Goal: Task Accomplishment & Management: Use online tool/utility

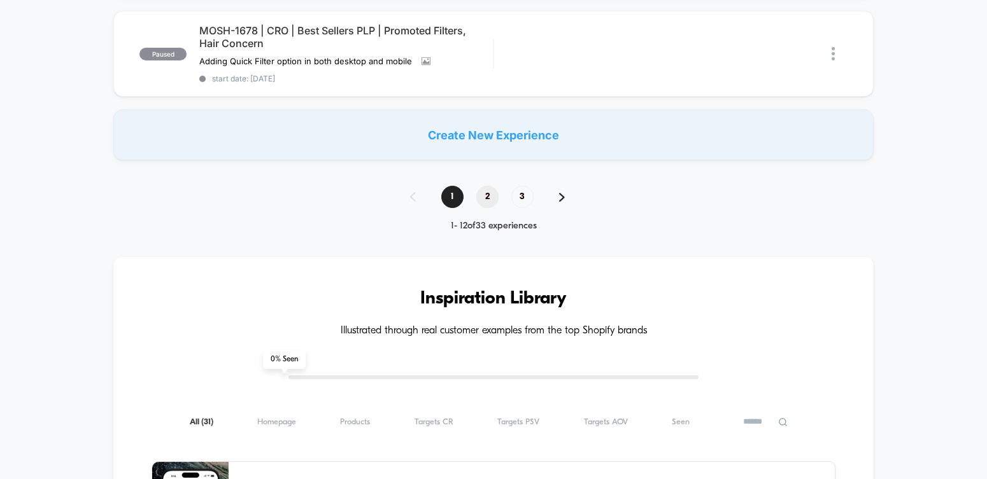
click at [485, 191] on span "2" at bounding box center [487, 197] width 22 height 22
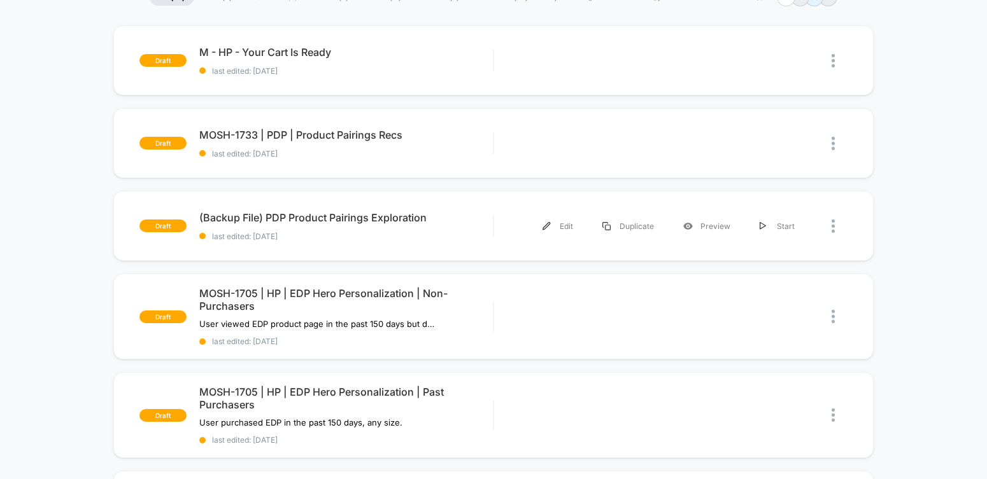
scroll to position [69, 0]
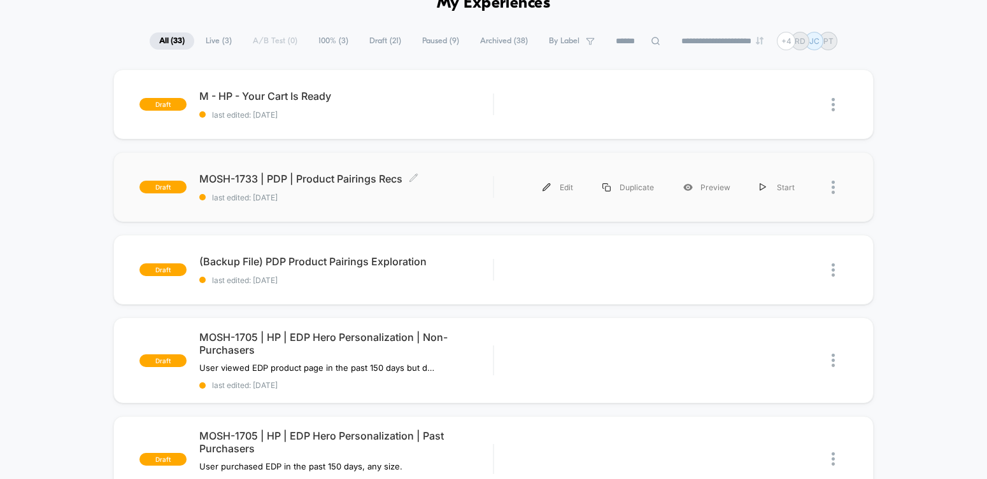
click at [372, 178] on span "MOSH-1733 | PDP | Product Pairings Recs Click to edit experience details" at bounding box center [346, 179] width 294 height 13
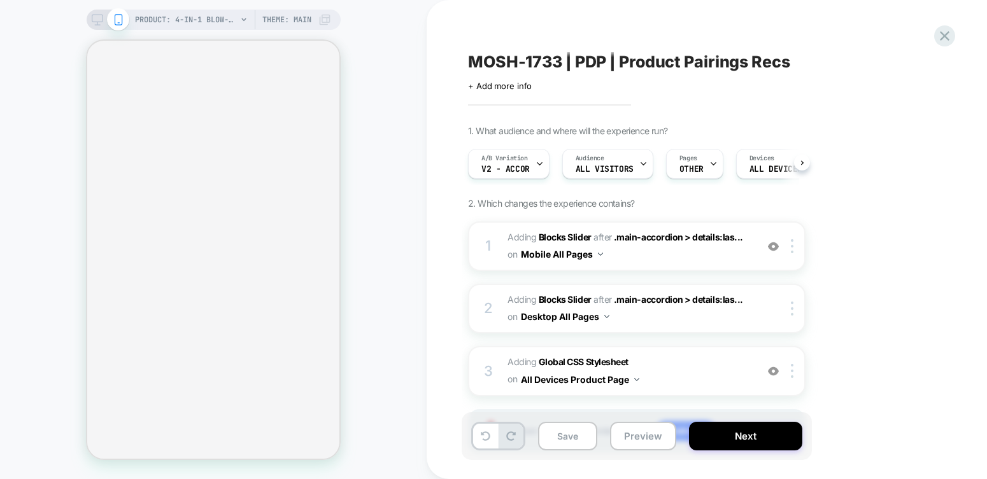
scroll to position [0, 1]
click at [633, 426] on button "Preview" at bounding box center [643, 436] width 66 height 29
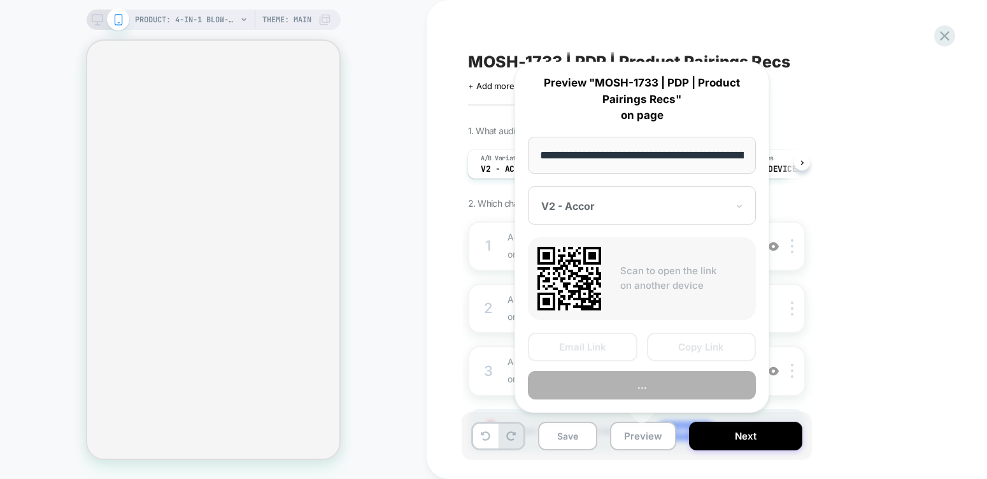
scroll to position [0, 185]
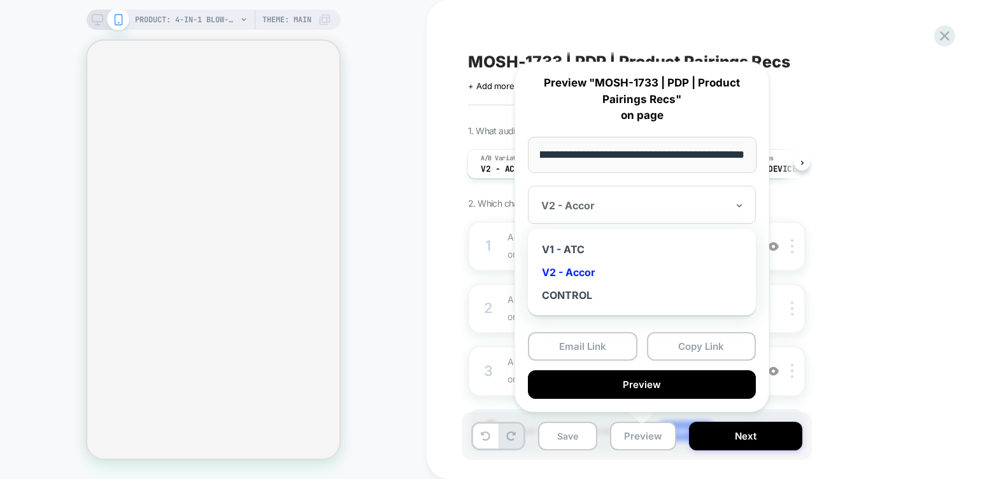
click at [656, 205] on div at bounding box center [634, 205] width 186 height 13
click at [634, 249] on div "V1 - ATC" at bounding box center [641, 249] width 215 height 23
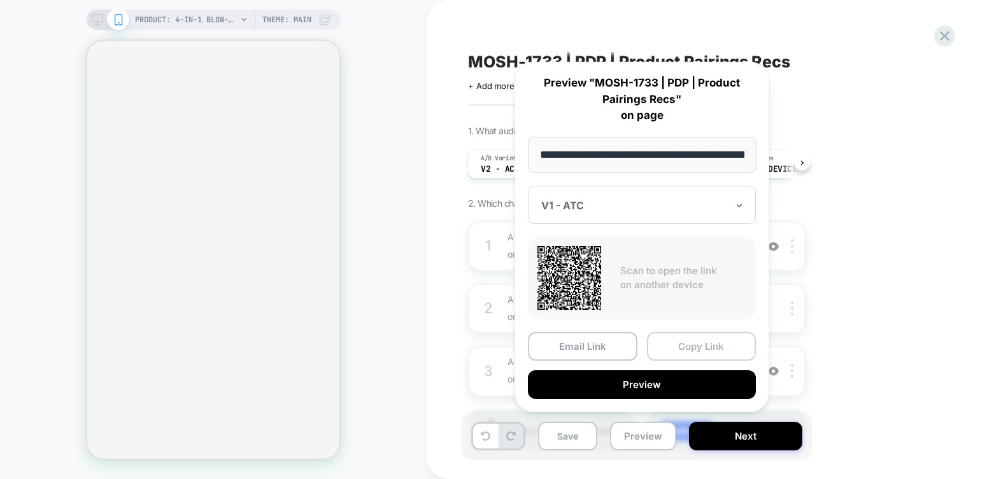
click at [670, 348] on button "Copy Link" at bounding box center [702, 346] width 110 height 29
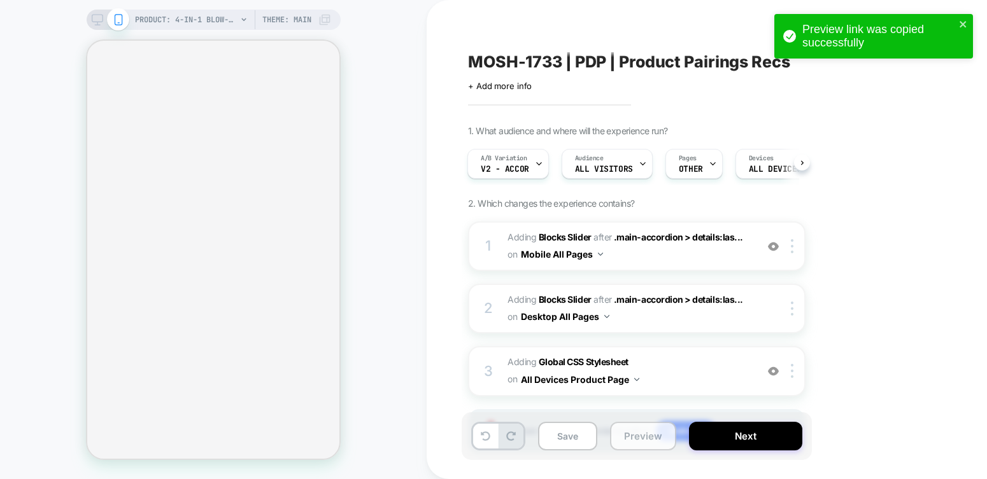
click at [639, 444] on button "Preview" at bounding box center [643, 436] width 66 height 29
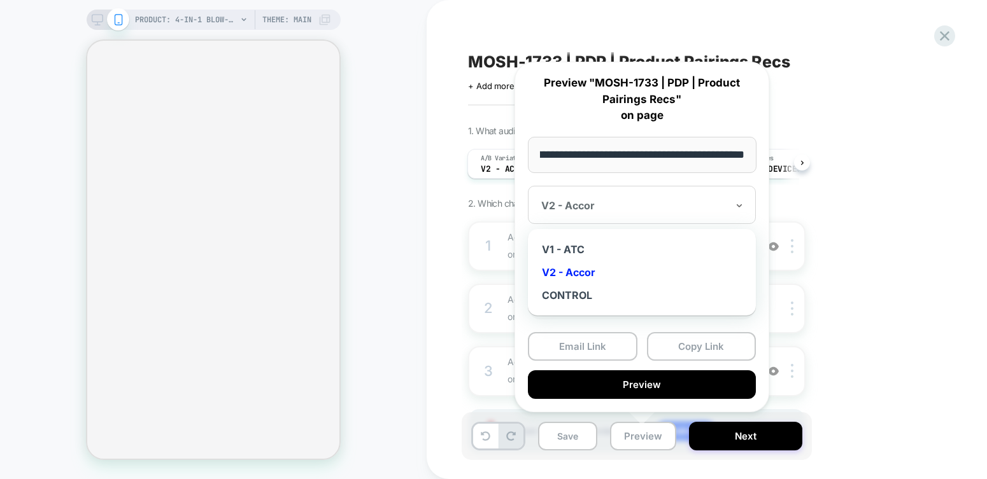
click at [654, 215] on div "V2 - Accor" at bounding box center [642, 205] width 228 height 38
click at [665, 178] on div "**********" at bounding box center [641, 237] width 255 height 351
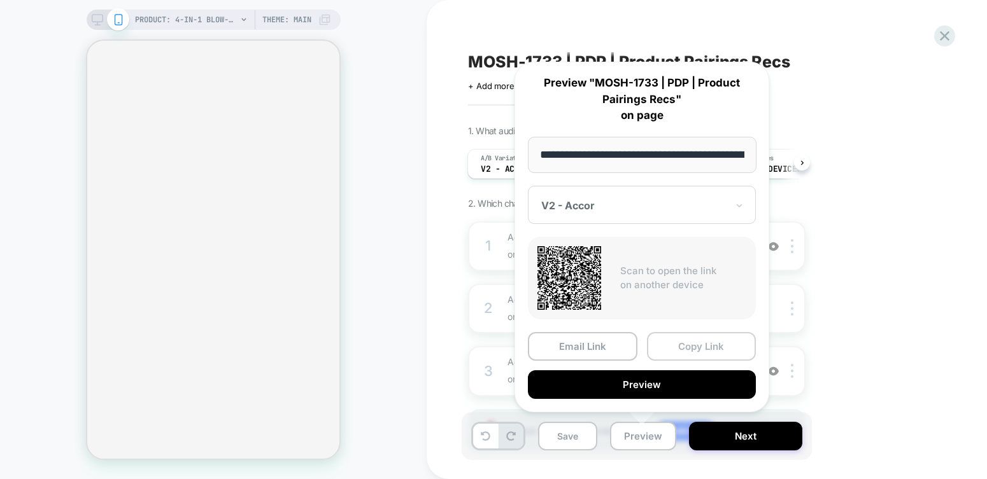
click at [670, 336] on button "Copy Link" at bounding box center [702, 346] width 110 height 29
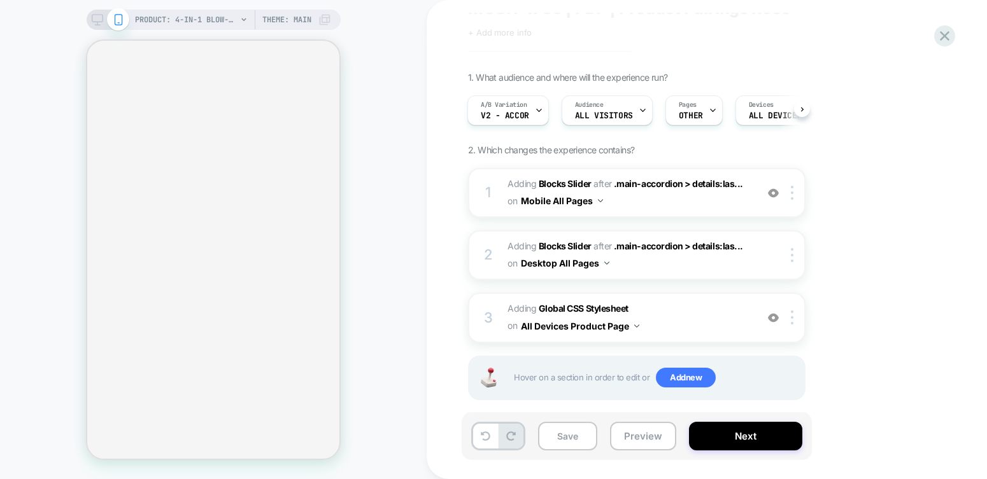
scroll to position [64, 0]
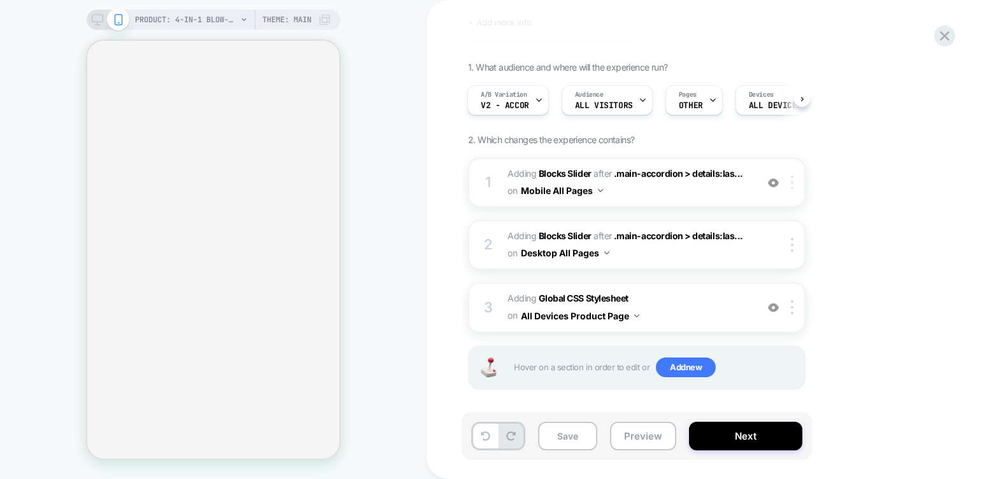
click at [793, 180] on img at bounding box center [792, 183] width 3 height 14
click at [793, 183] on img at bounding box center [792, 183] width 3 height 14
click at [570, 171] on b "Blocks Slider" at bounding box center [565, 173] width 53 height 11
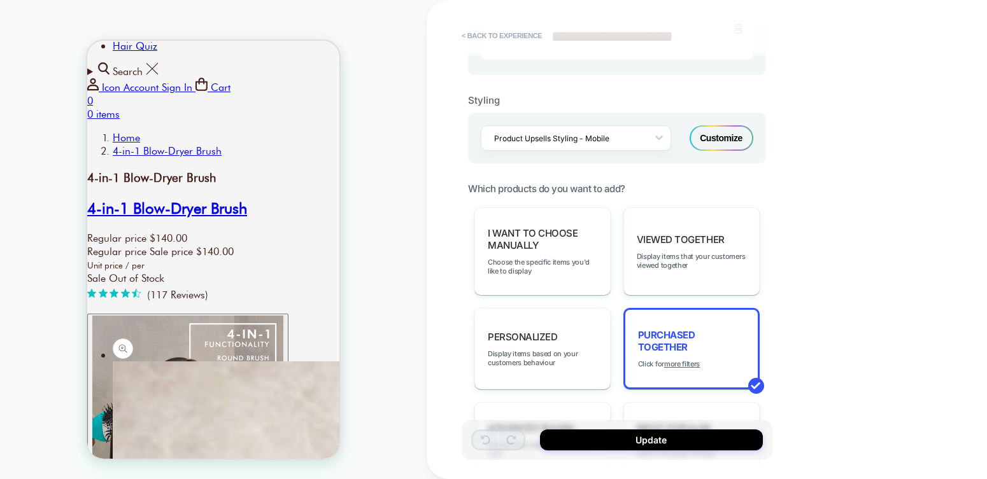
scroll to position [516, 0]
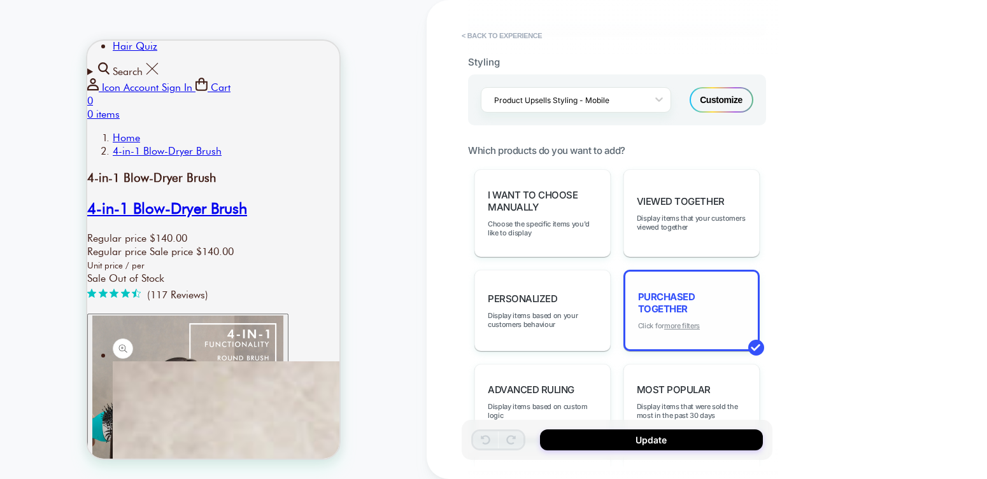
click at [691, 322] on u "more filters" at bounding box center [682, 326] width 36 height 9
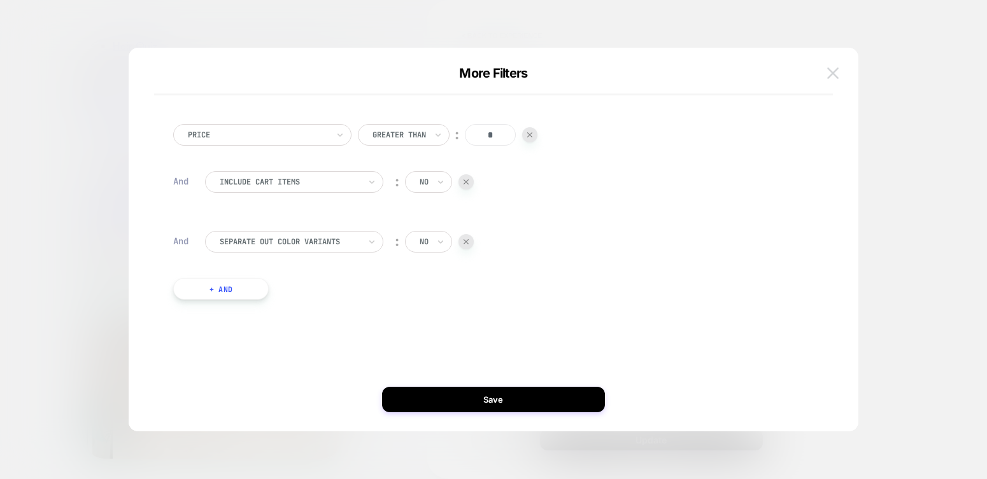
click at [839, 71] on button at bounding box center [832, 73] width 19 height 19
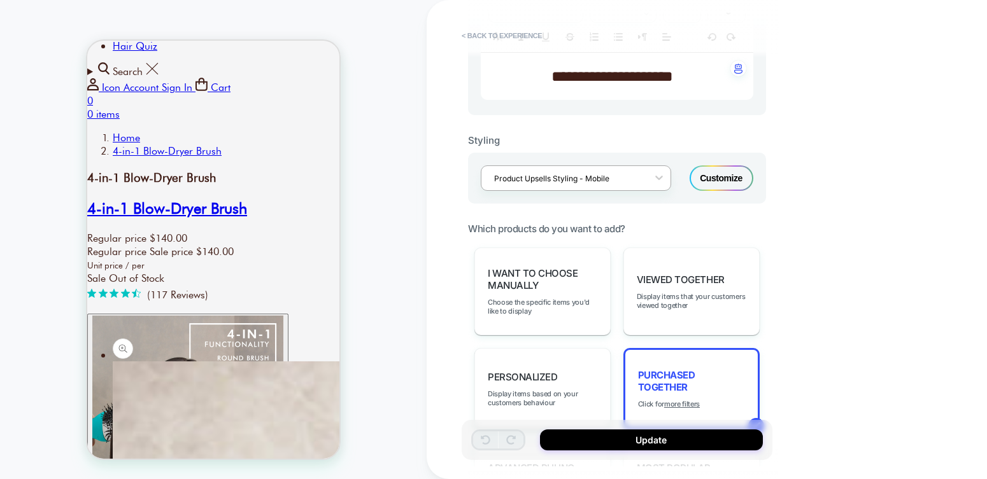
scroll to position [278, 0]
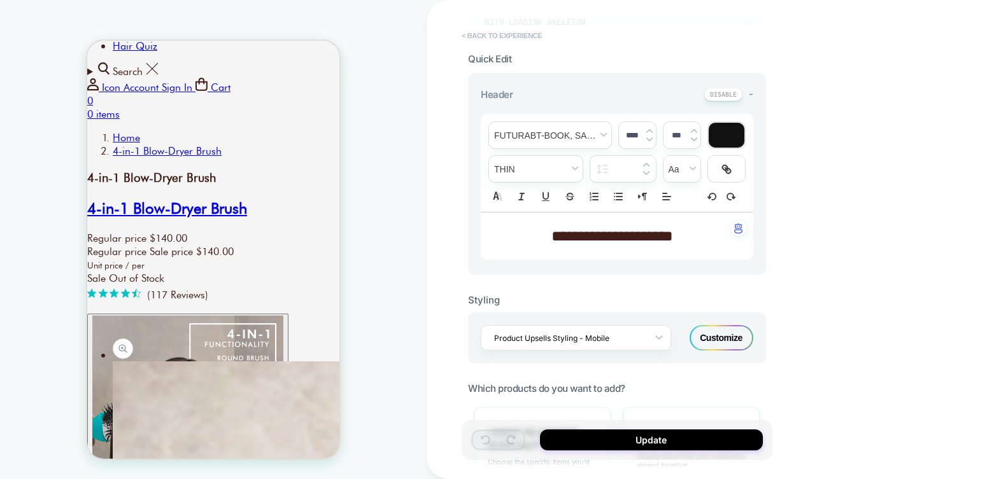
click at [521, 36] on button "< Back to experience" at bounding box center [501, 35] width 93 height 20
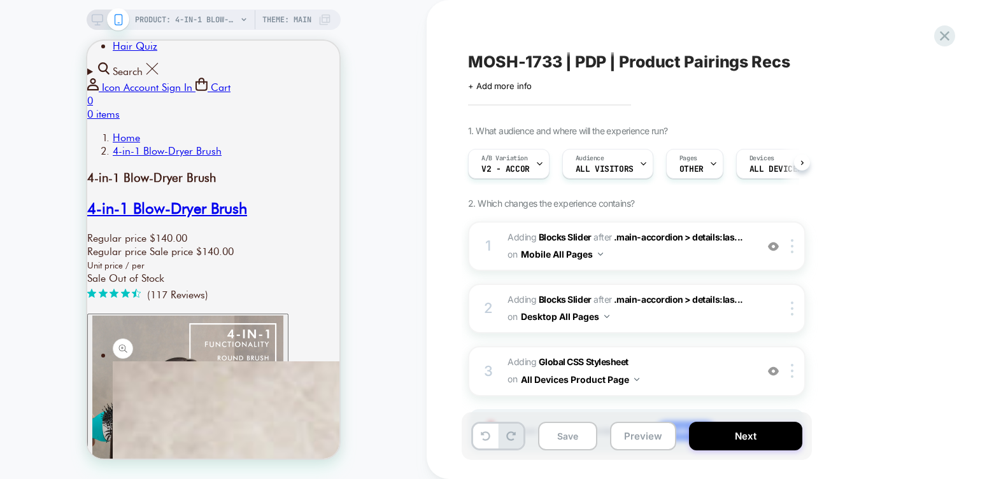
scroll to position [0, 1]
click at [709, 167] on icon at bounding box center [713, 164] width 8 height 8
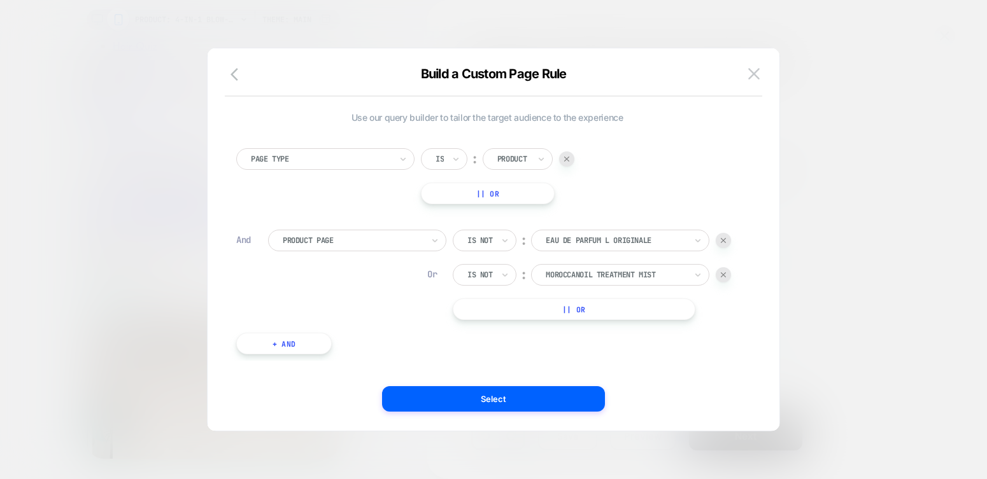
click at [600, 305] on button "|| Or" at bounding box center [574, 310] width 243 height 22
click at [488, 308] on icon at bounding box center [487, 309] width 9 height 13
click at [497, 356] on div "Is not" at bounding box center [506, 364] width 83 height 20
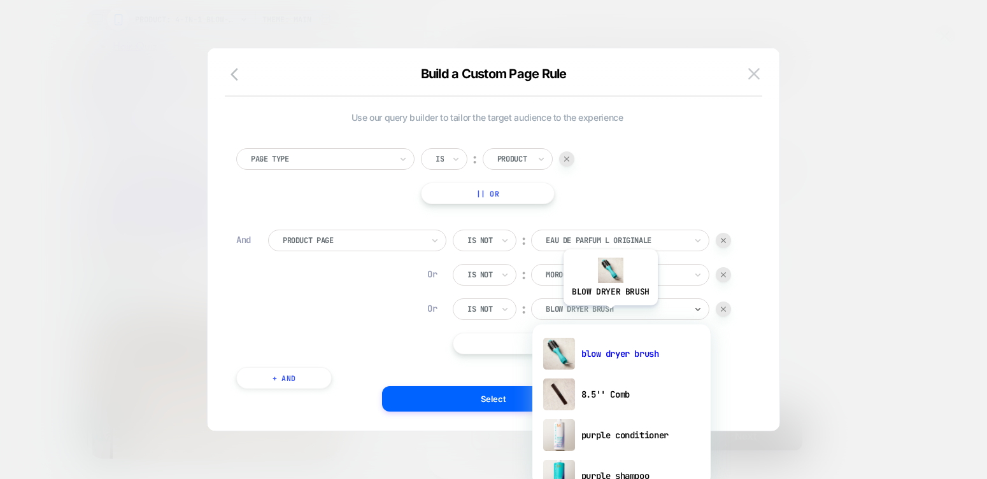
click at [609, 315] on div at bounding box center [616, 309] width 140 height 11
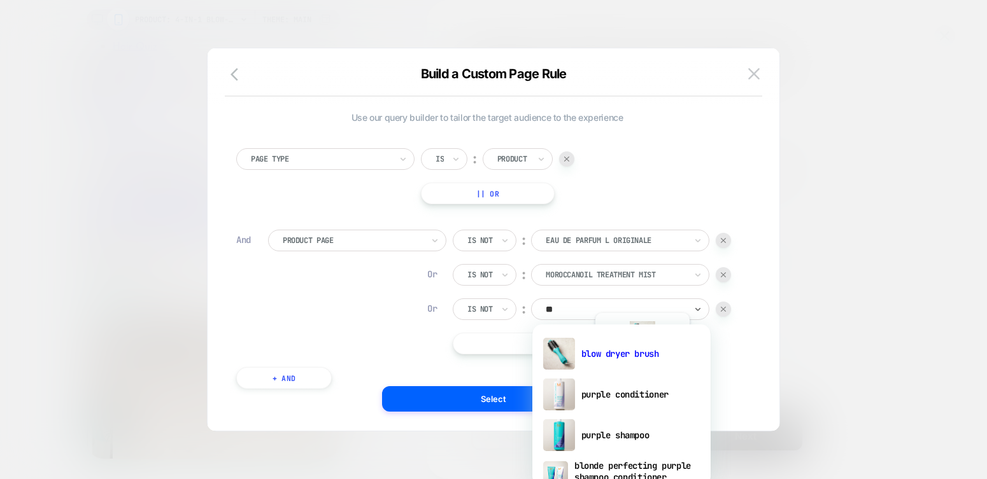
type input "***"
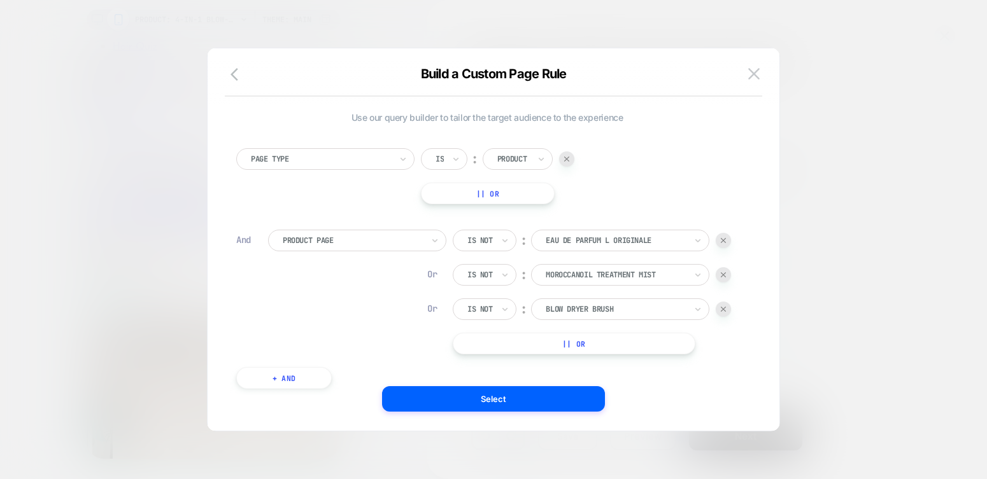
click at [722, 308] on img at bounding box center [723, 309] width 5 height 5
click at [754, 78] on img at bounding box center [753, 73] width 11 height 11
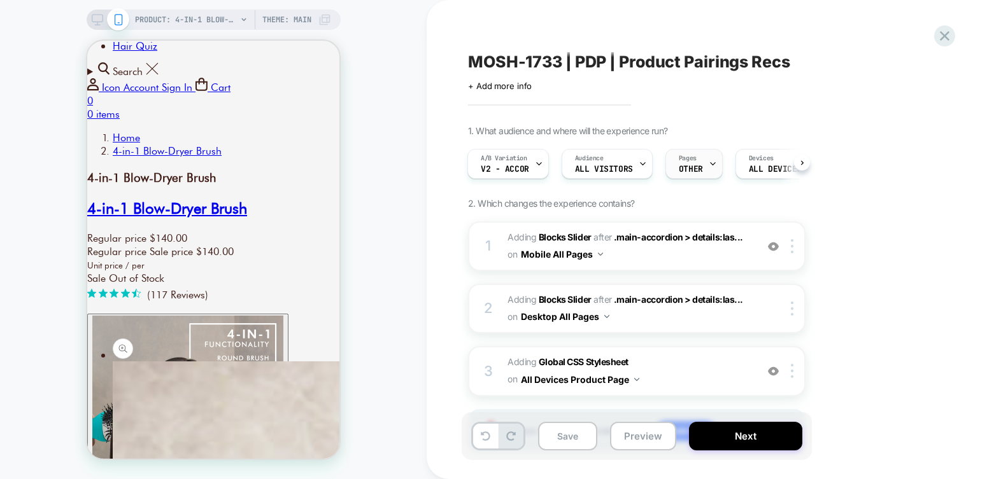
click at [695, 168] on span "OTHER" at bounding box center [691, 169] width 24 height 9
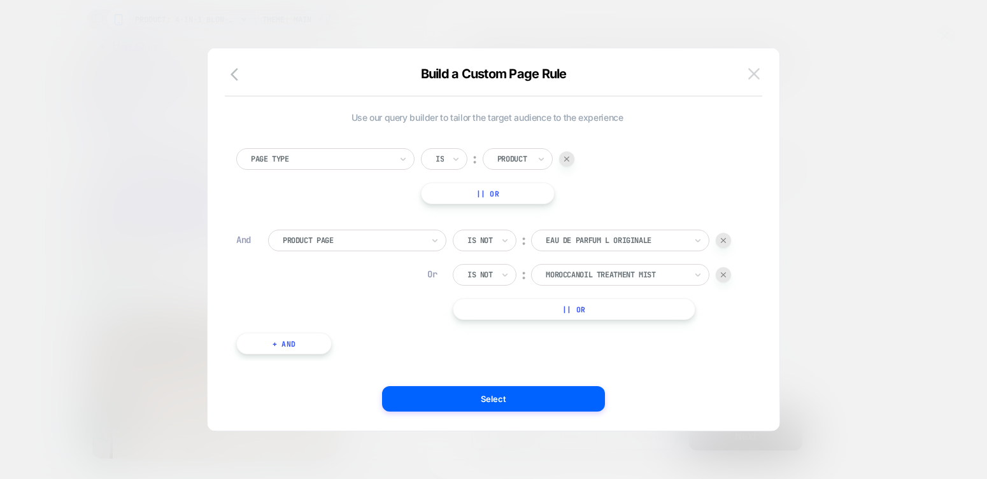
click at [753, 74] on img at bounding box center [753, 73] width 11 height 11
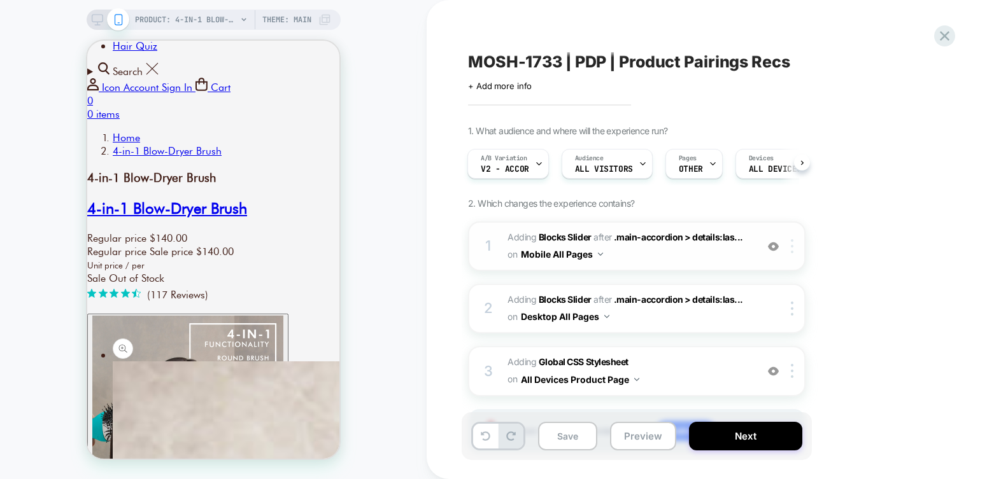
click at [793, 248] on img at bounding box center [792, 246] width 3 height 14
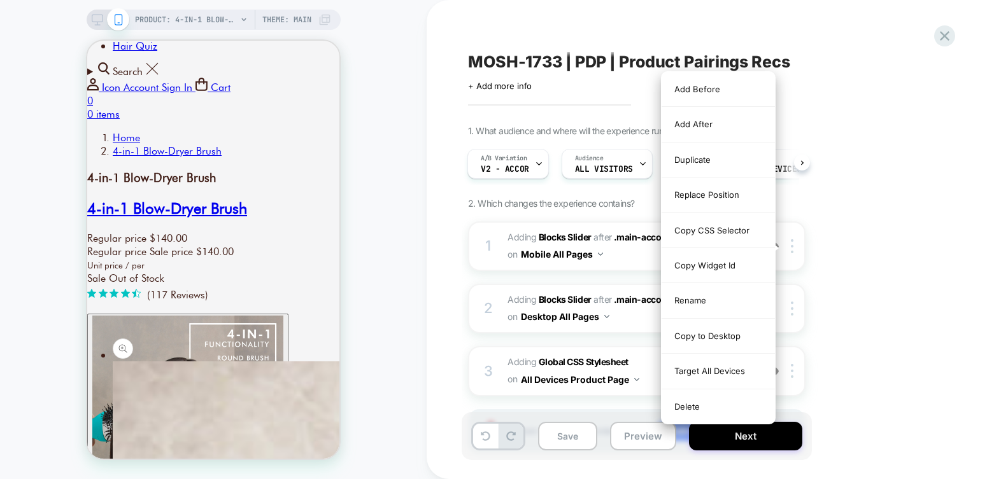
click at [835, 257] on div "1. What audience and where will the experience run? A/B Variation V2 - Accor Au…" at bounding box center [700, 305] width 465 height 360
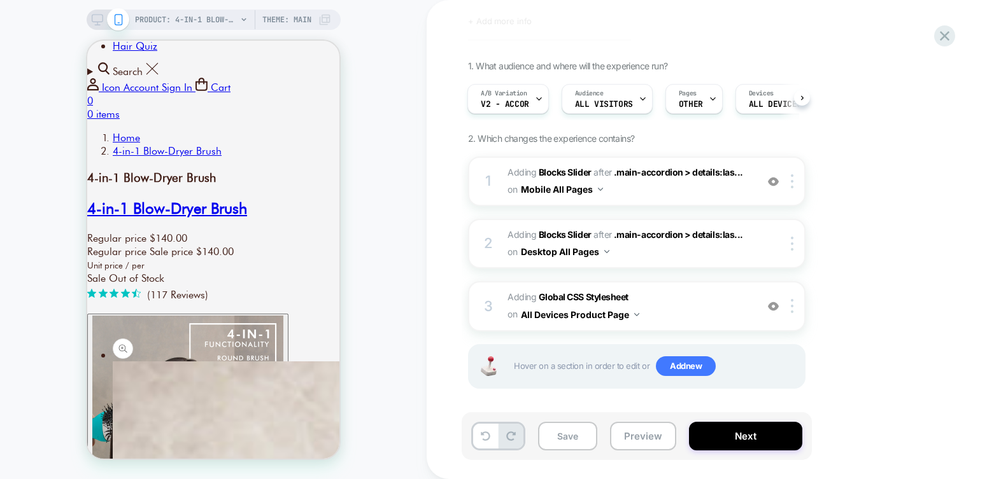
scroll to position [67, 0]
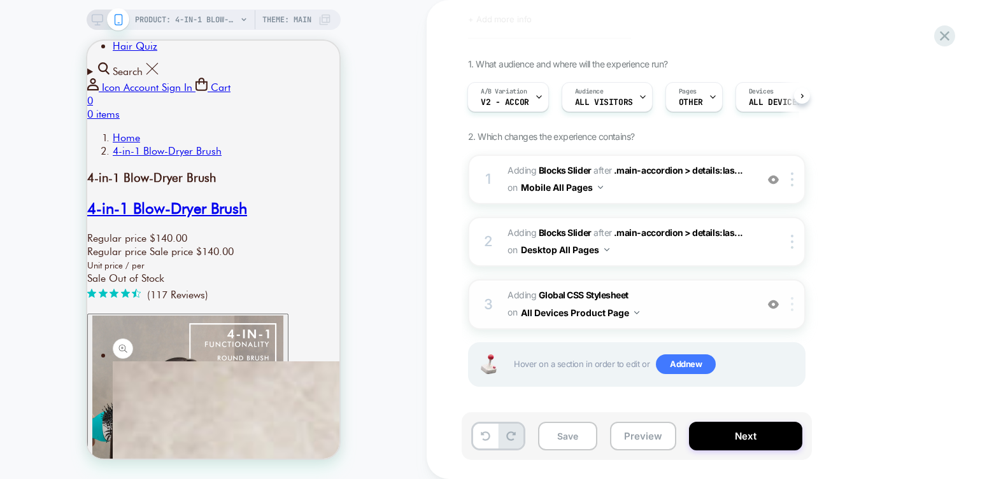
click at [792, 300] on img at bounding box center [792, 304] width 3 height 14
click at [840, 282] on div "1. What audience and where will the experience run? A/B Variation V2 - Accor Au…" at bounding box center [700, 239] width 465 height 360
click at [608, 291] on b "Global CSS Stylesheet" at bounding box center [584, 295] width 90 height 11
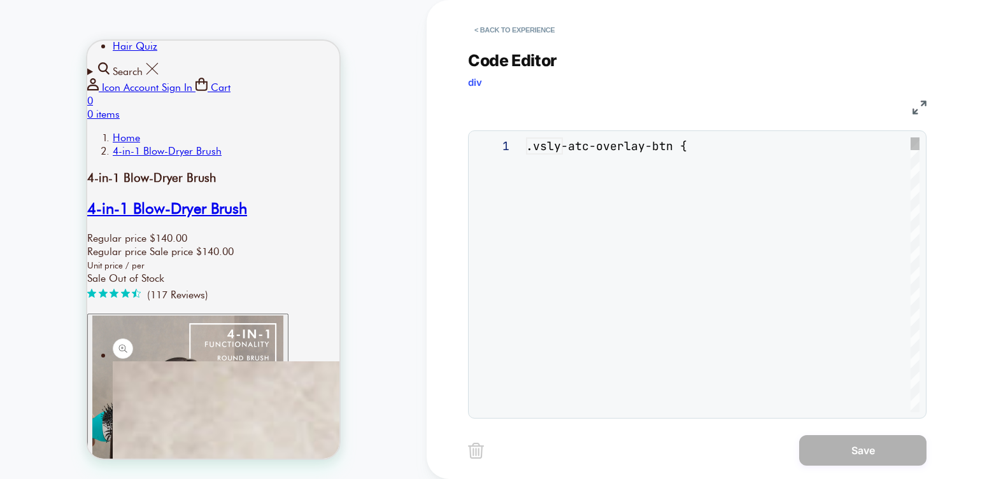
scroll to position [154, 0]
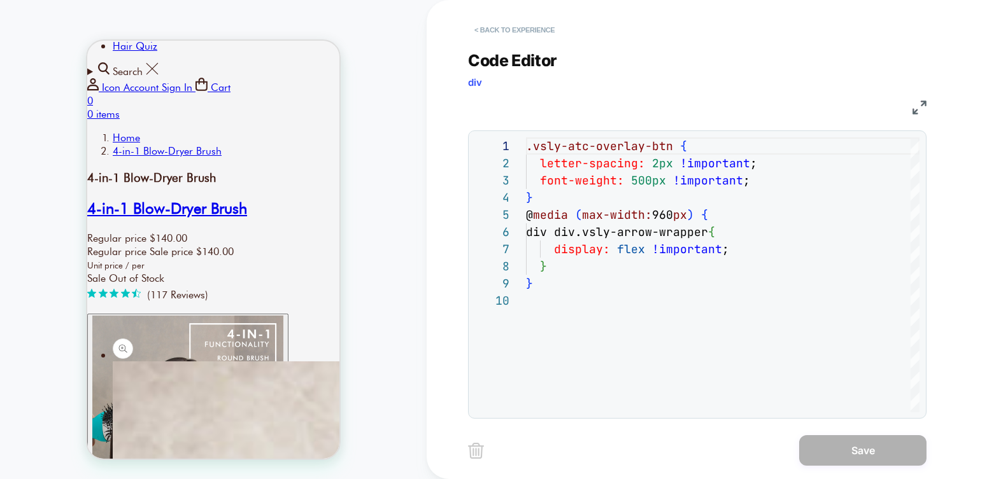
click at [532, 32] on button "< Back to experience" at bounding box center [514, 30] width 93 height 20
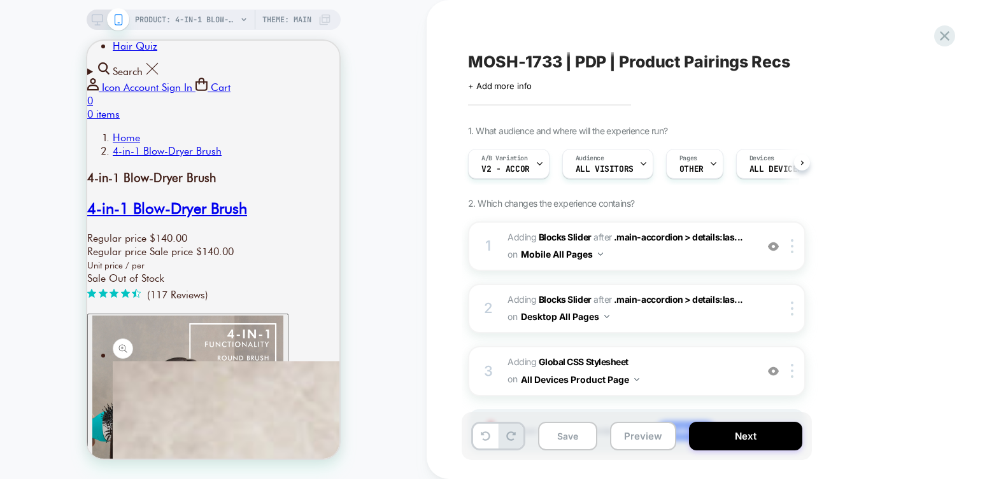
scroll to position [0, 1]
click at [951, 27] on icon at bounding box center [944, 35] width 17 height 17
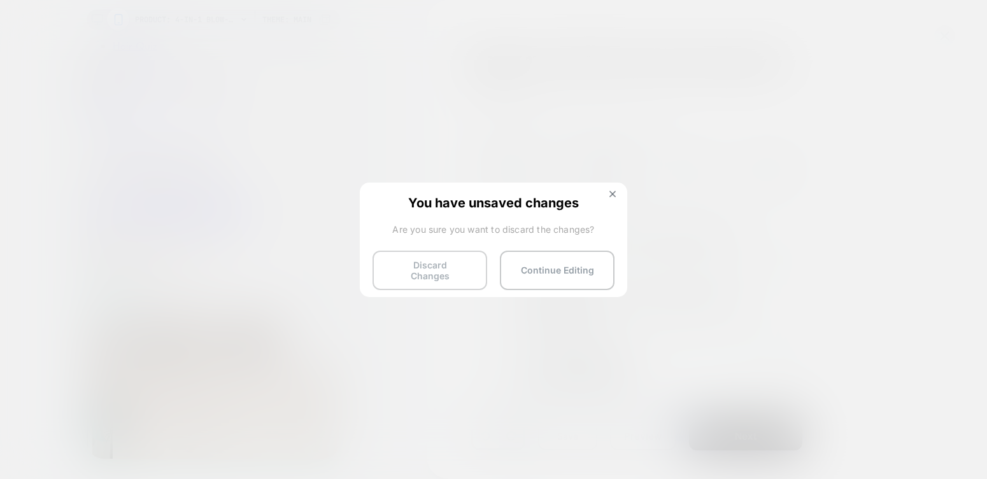
click at [458, 271] on button "Discard Changes" at bounding box center [429, 270] width 115 height 39
